Goal: Task Accomplishment & Management: Manage account settings

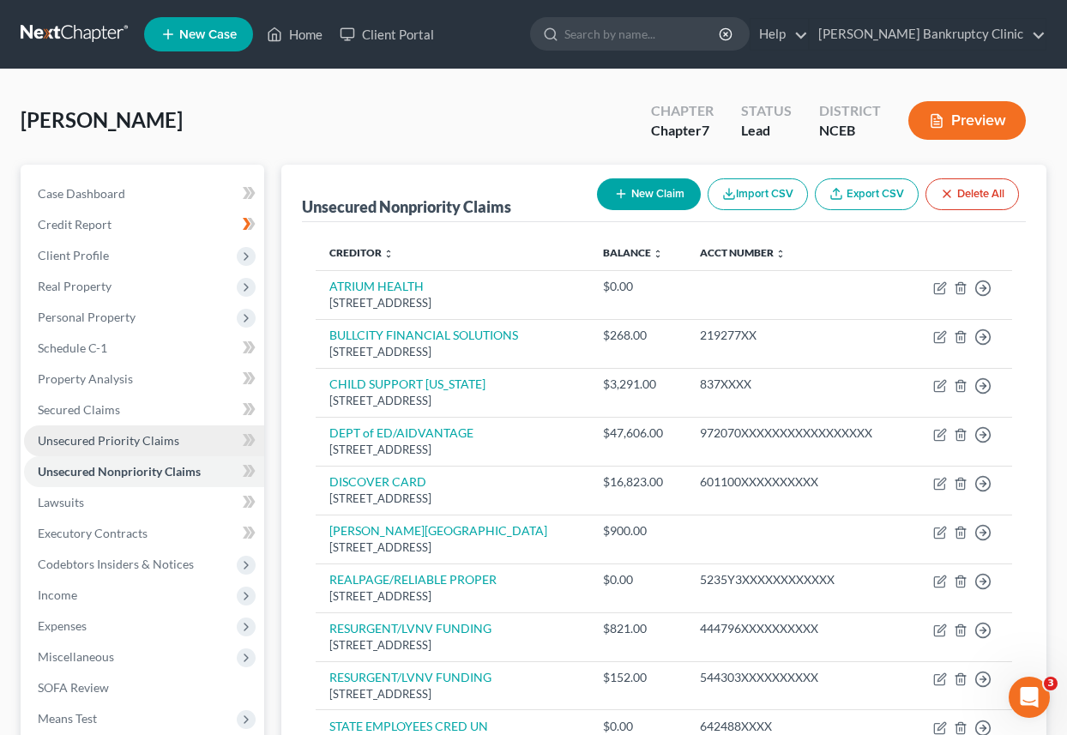
click at [158, 440] on span "Unsecured Priority Claims" at bounding box center [109, 440] width 142 height 15
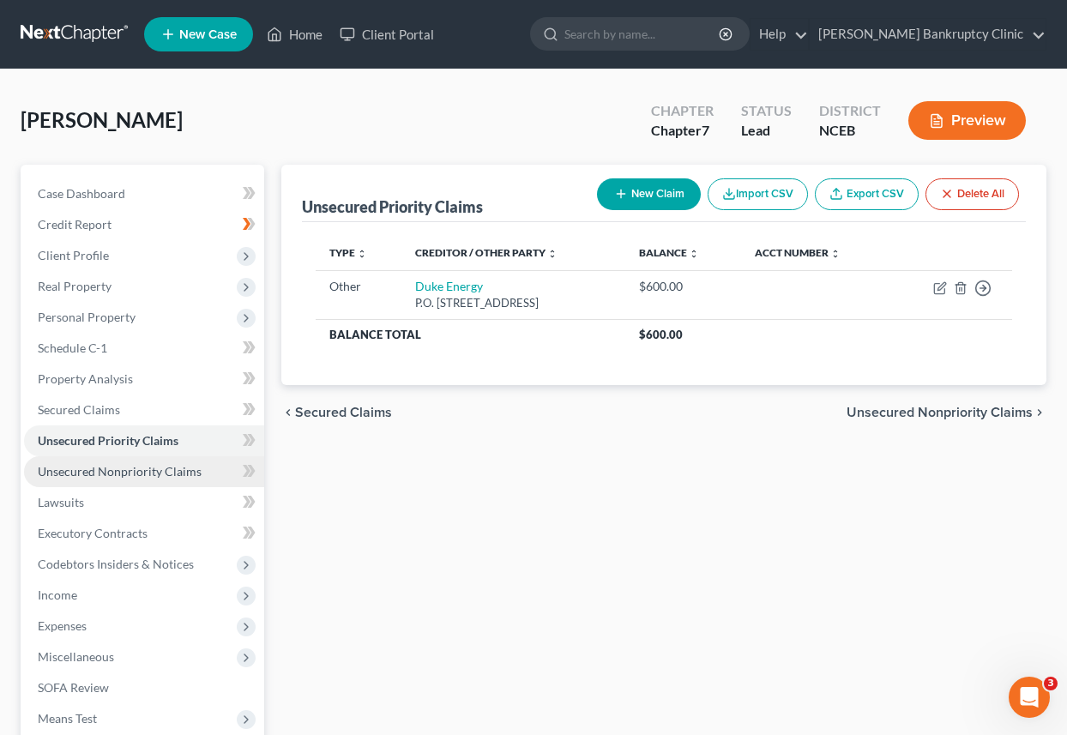
click at [182, 464] on span "Unsecured Nonpriority Claims" at bounding box center [120, 471] width 164 height 15
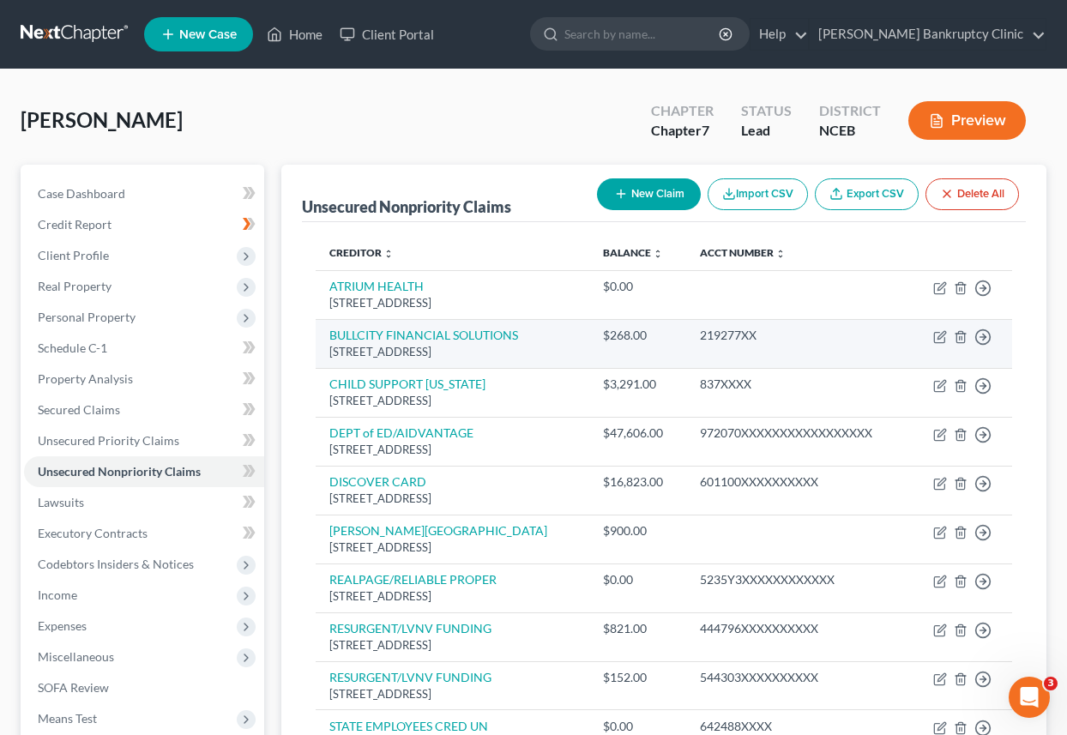
scroll to position [12, 0]
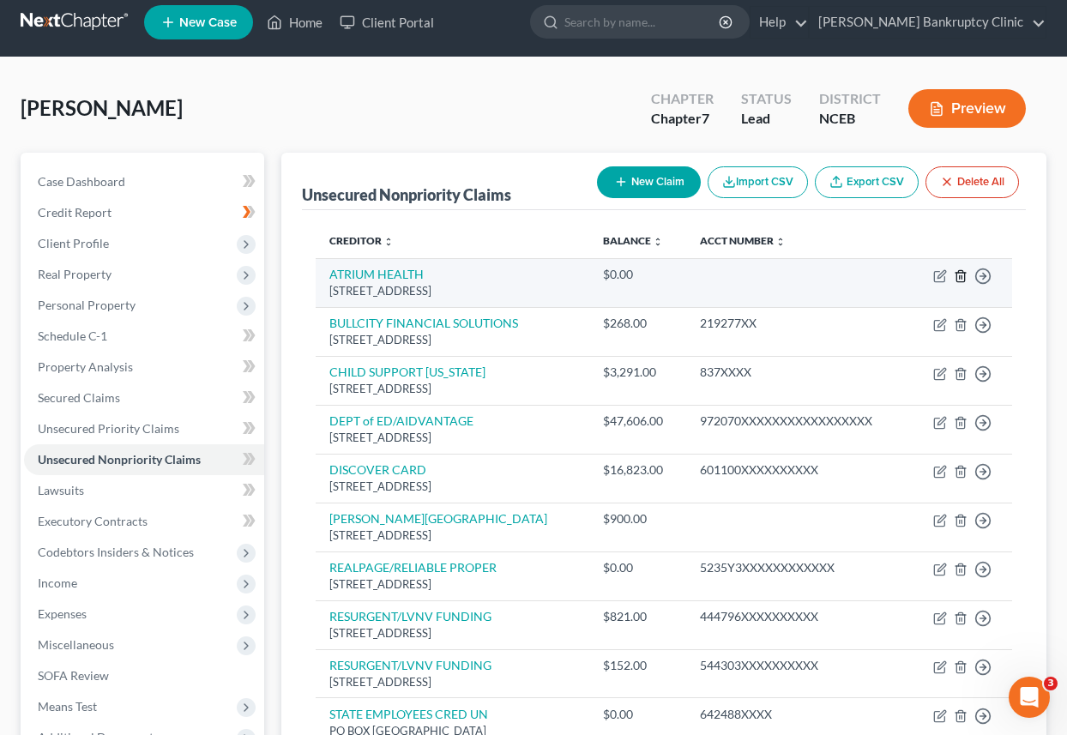
click at [958, 271] on icon "button" at bounding box center [960, 275] width 8 height 11
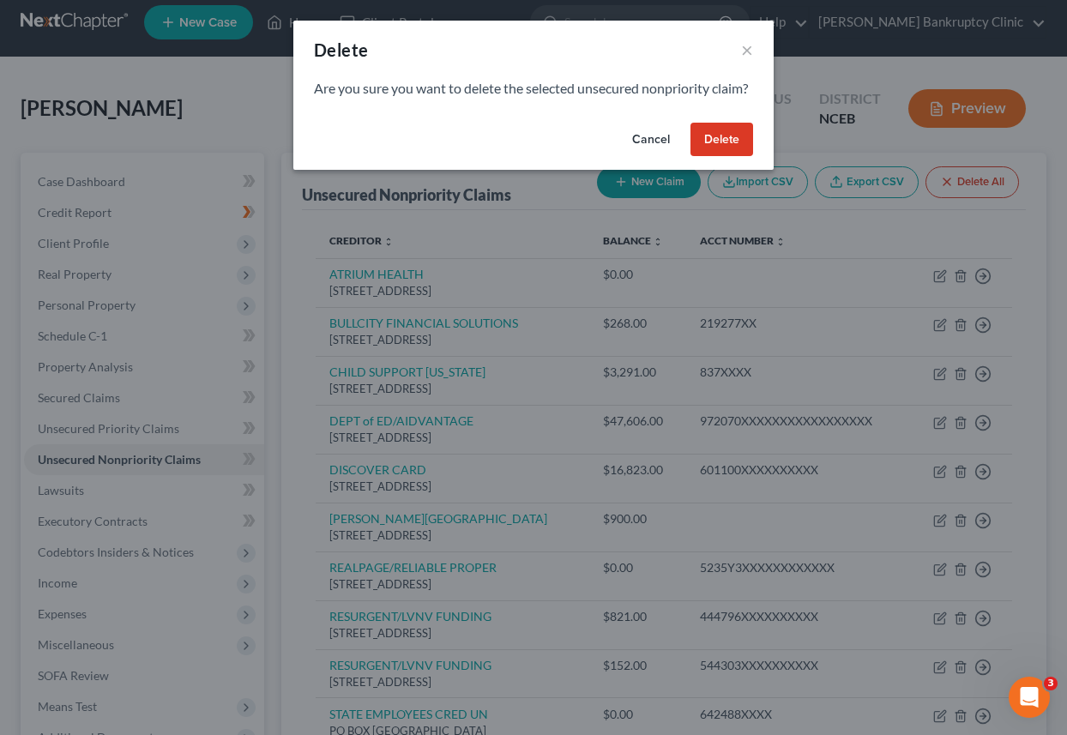
click at [740, 152] on button "Delete" at bounding box center [721, 140] width 63 height 34
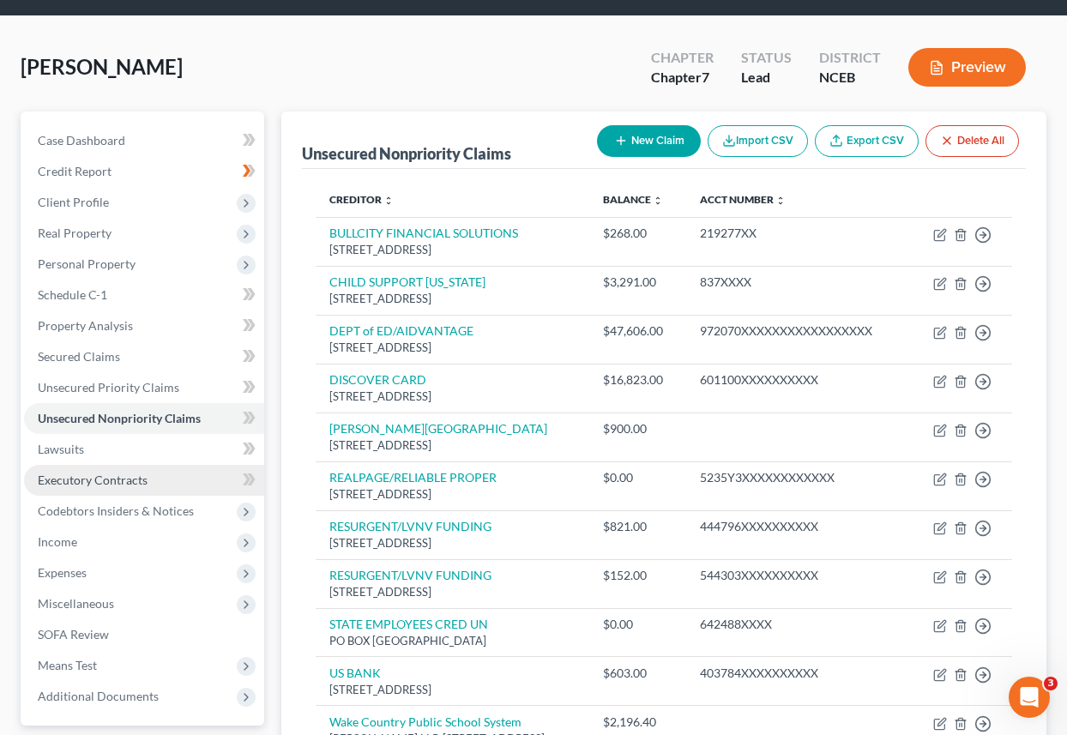
scroll to position [52, 0]
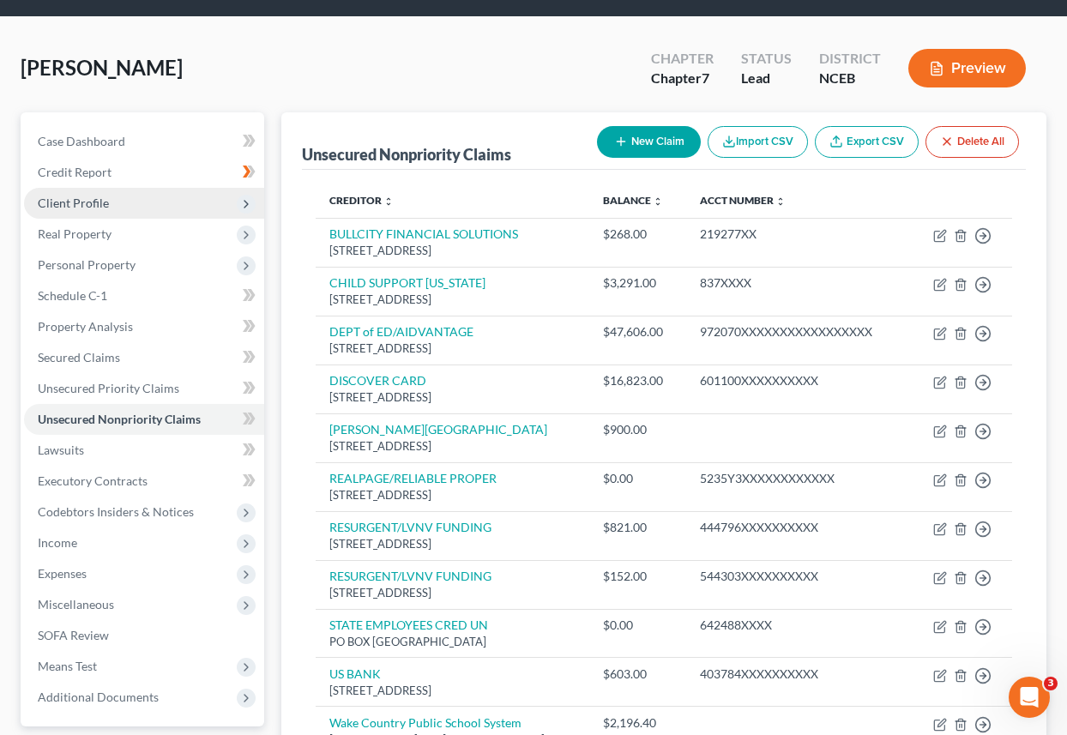
click at [207, 196] on span "Client Profile" at bounding box center [144, 203] width 240 height 31
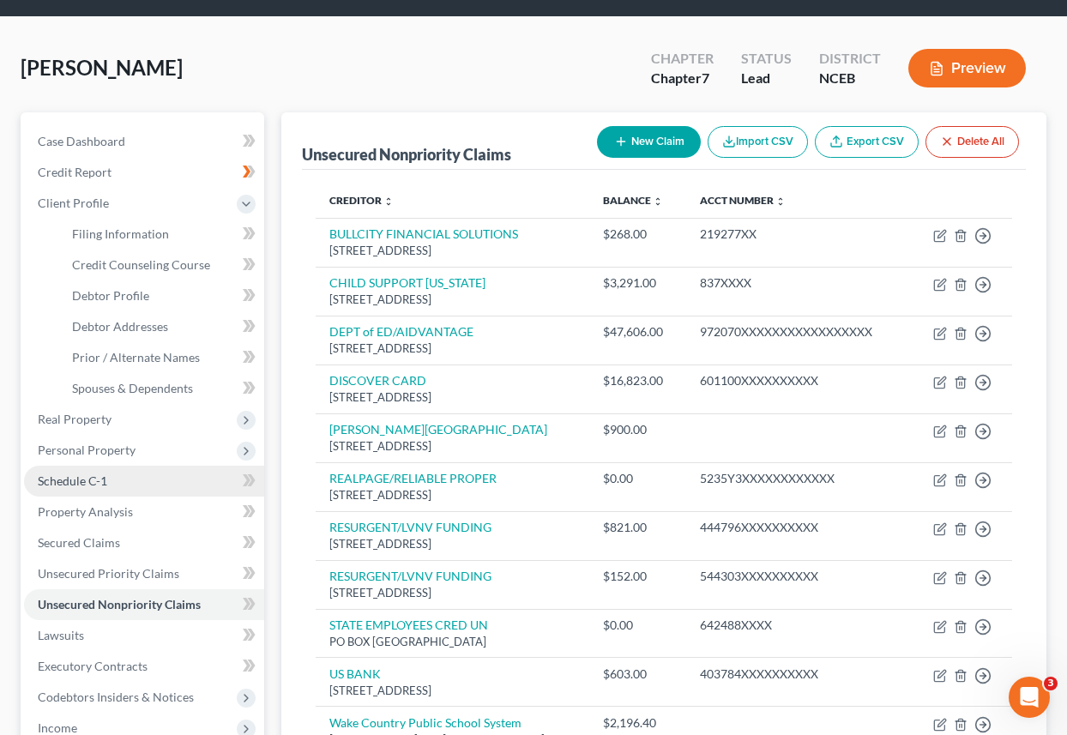
click at [166, 483] on link "Schedule C-1" at bounding box center [144, 481] width 240 height 31
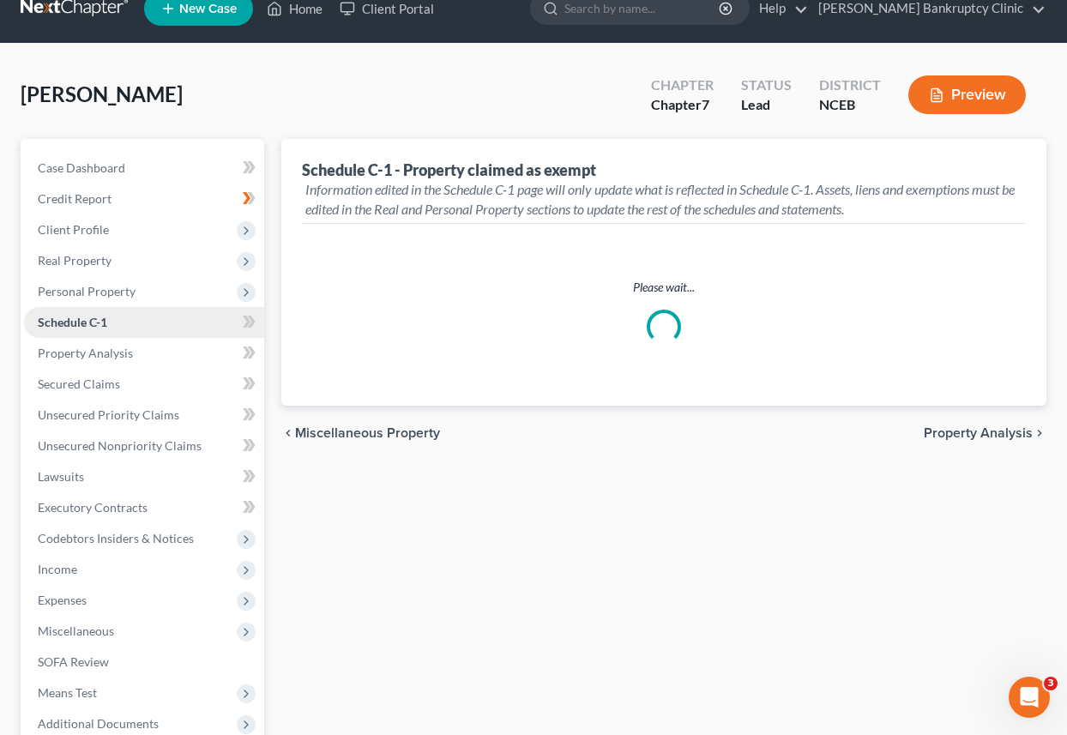
scroll to position [34, 0]
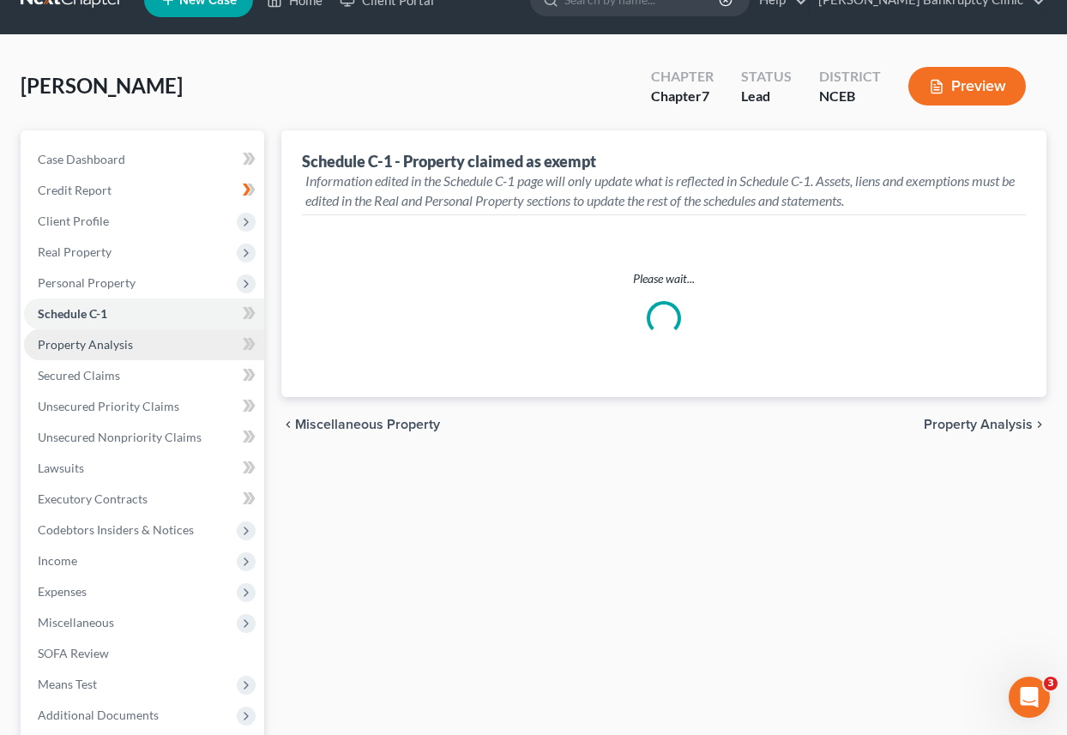
click at [202, 340] on link "Property Analysis" at bounding box center [144, 344] width 240 height 31
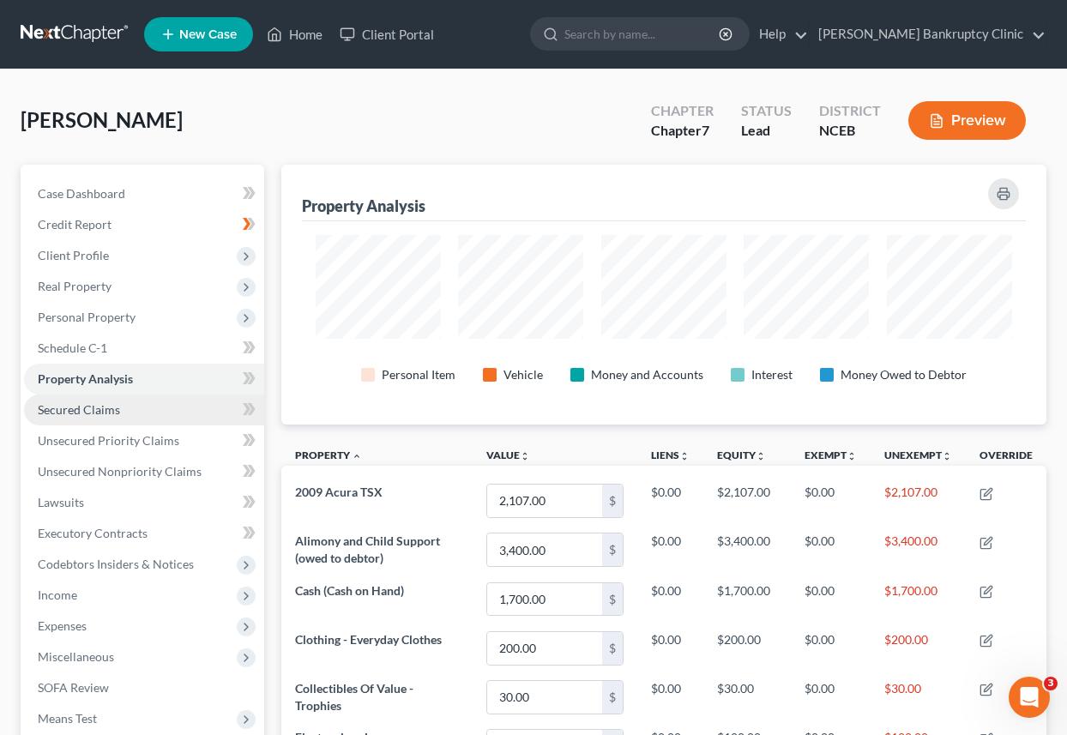
click at [195, 413] on link "Secured Claims" at bounding box center [144, 409] width 240 height 31
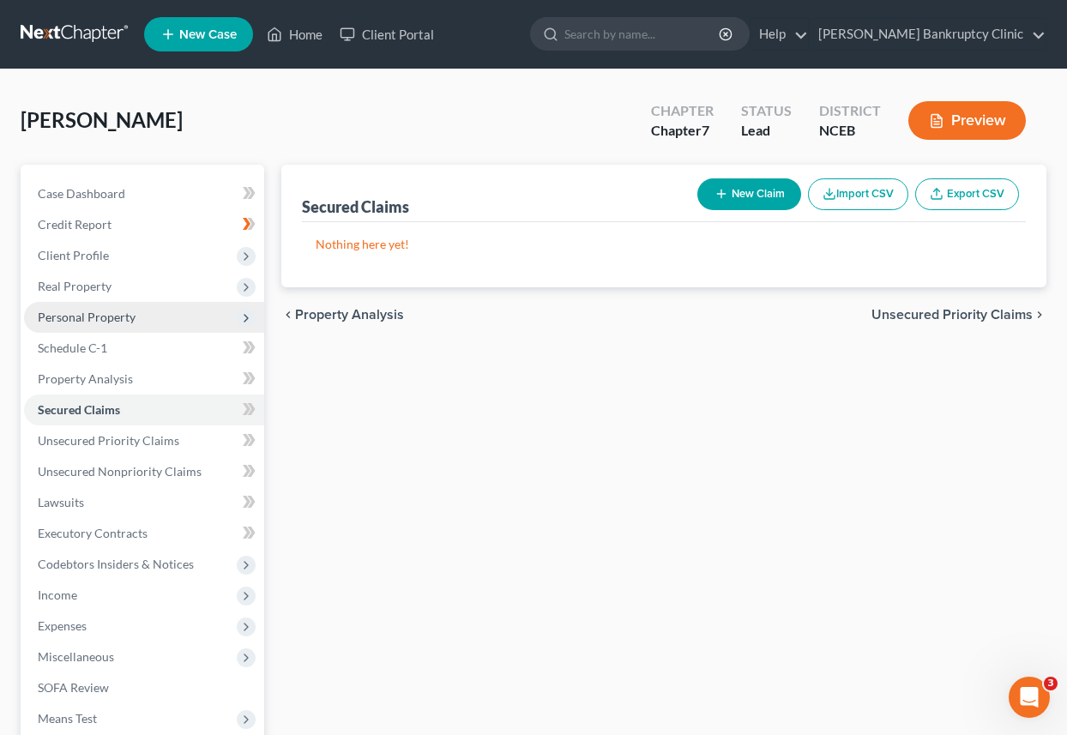
click at [199, 322] on span "Personal Property" at bounding box center [144, 317] width 240 height 31
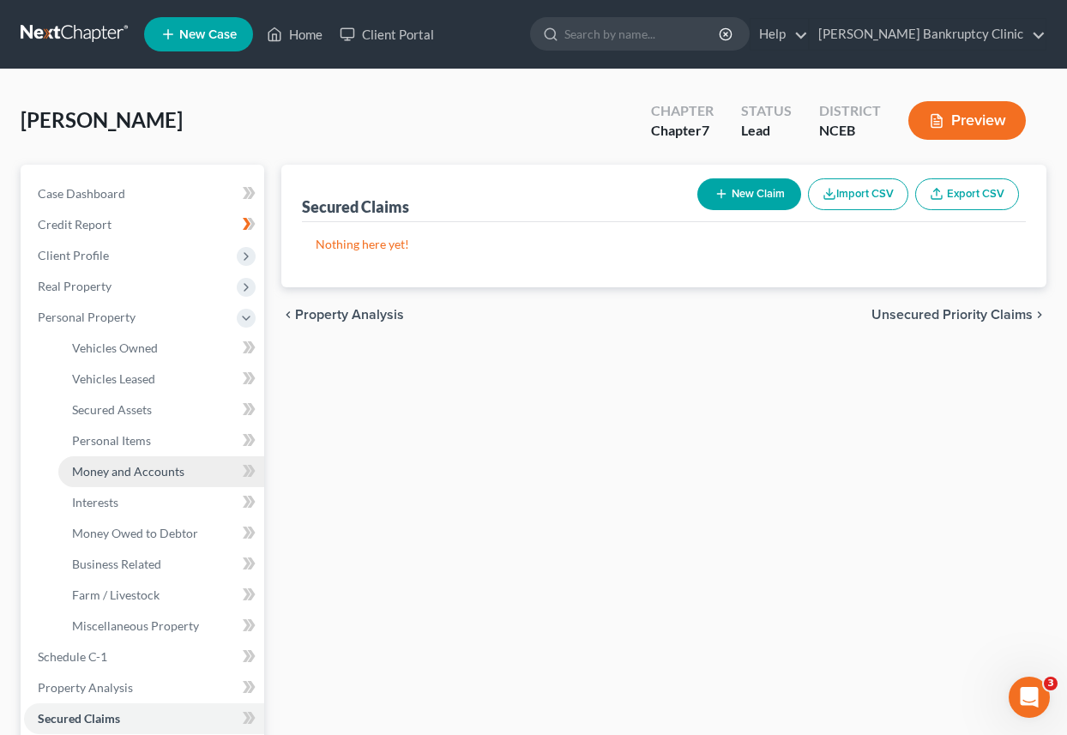
click at [131, 468] on span "Money and Accounts" at bounding box center [128, 471] width 112 height 15
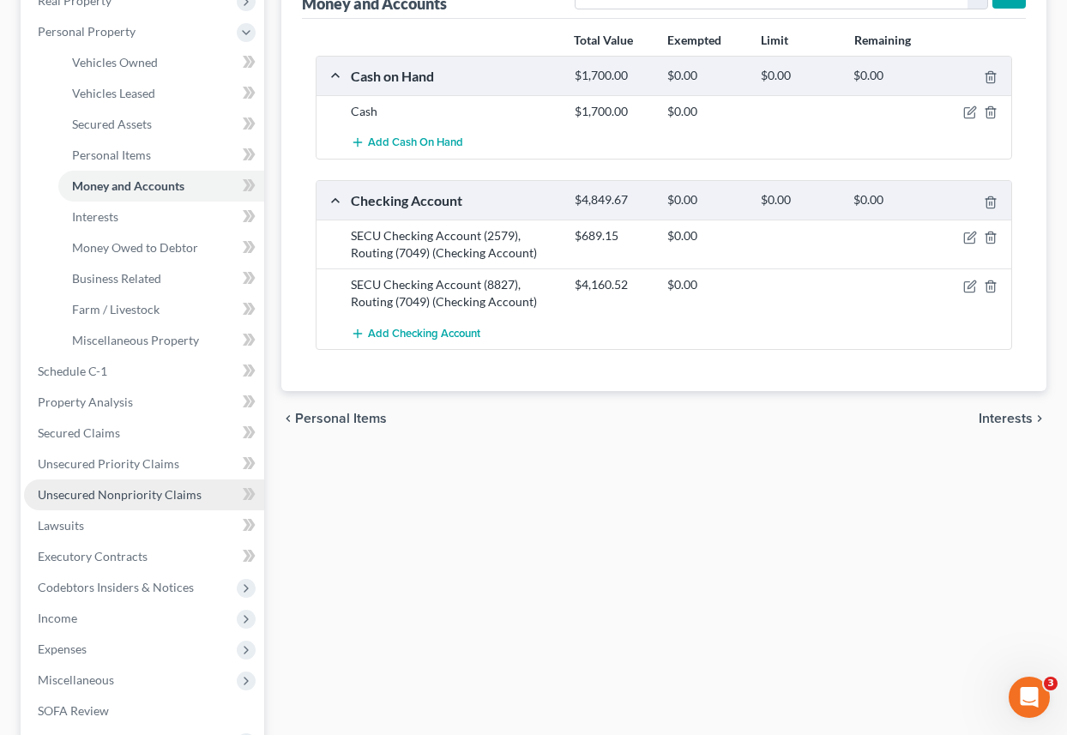
scroll to position [312, 0]
